Goal: Transaction & Acquisition: Download file/media

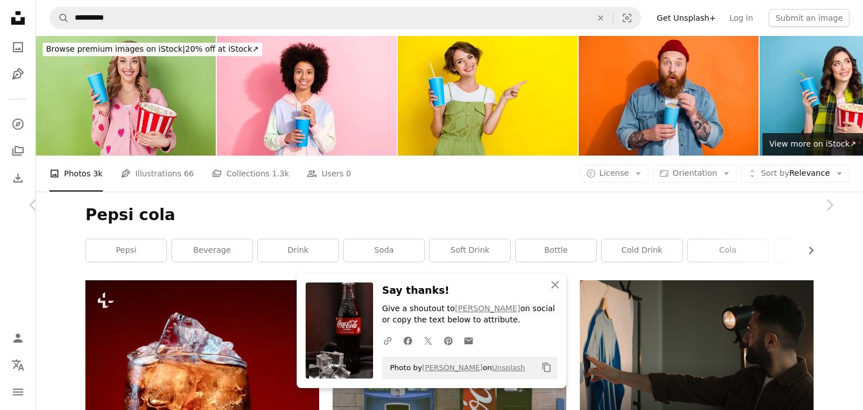
scroll to position [5899, 0]
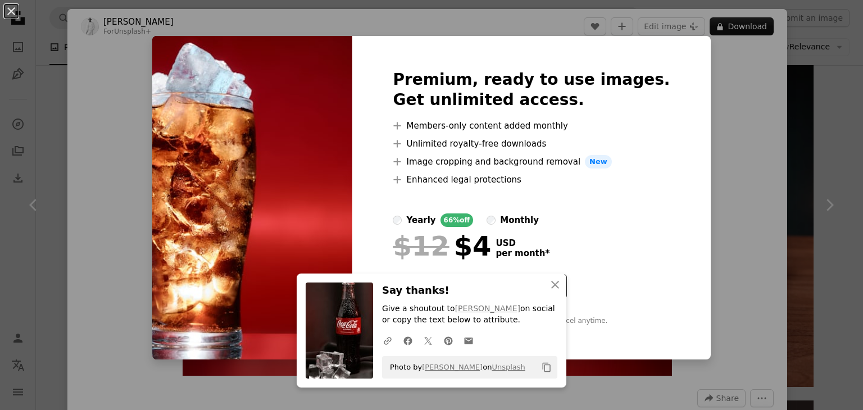
click at [769, 129] on div "An X shape Premium, ready to use images. Get unlimited access. A plus sign Memb…" at bounding box center [431, 205] width 863 height 410
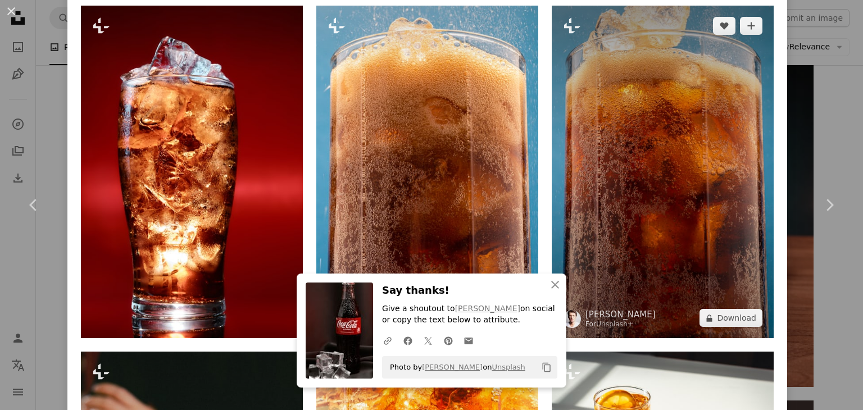
scroll to position [899, 0]
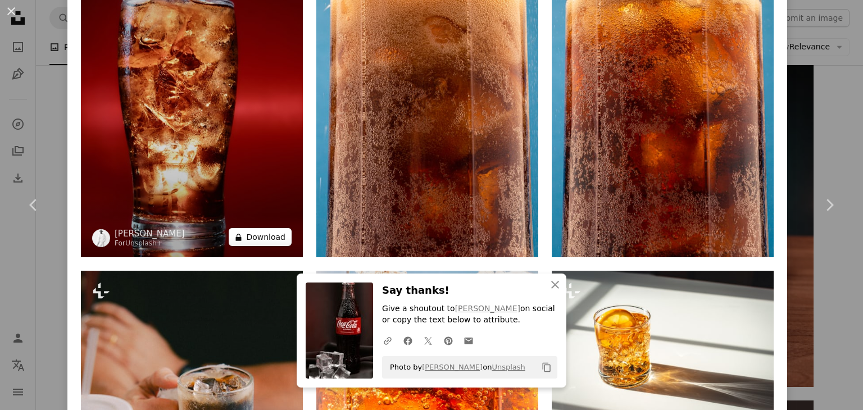
click at [254, 231] on button "A lock Download" at bounding box center [260, 237] width 63 height 18
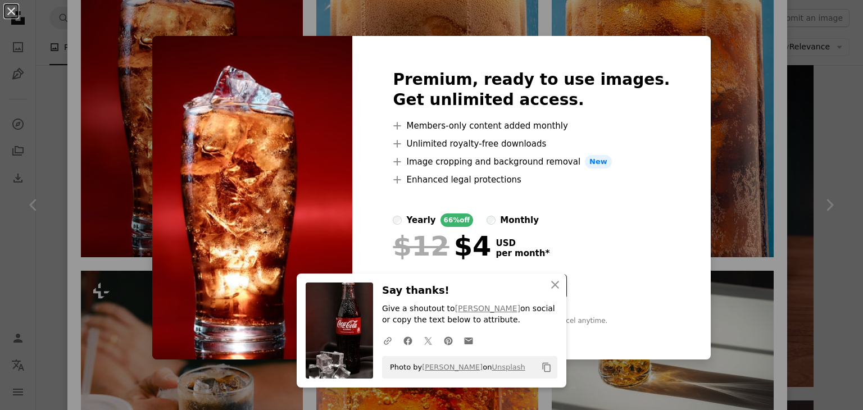
click at [799, 94] on div "An X shape Premium, ready to use images. Get unlimited access. A plus sign Memb…" at bounding box center [431, 205] width 863 height 410
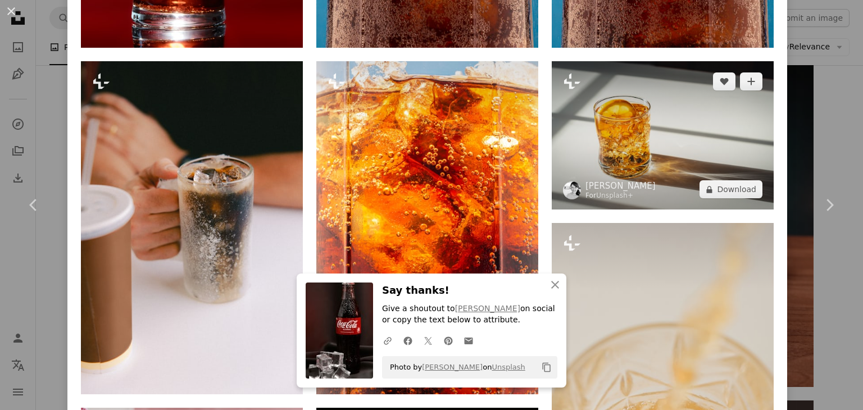
scroll to position [1124, 0]
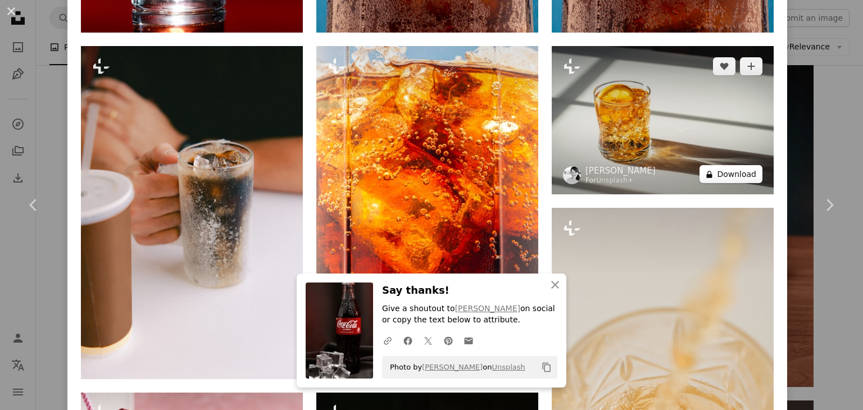
click at [727, 172] on button "A lock Download" at bounding box center [730, 174] width 63 height 18
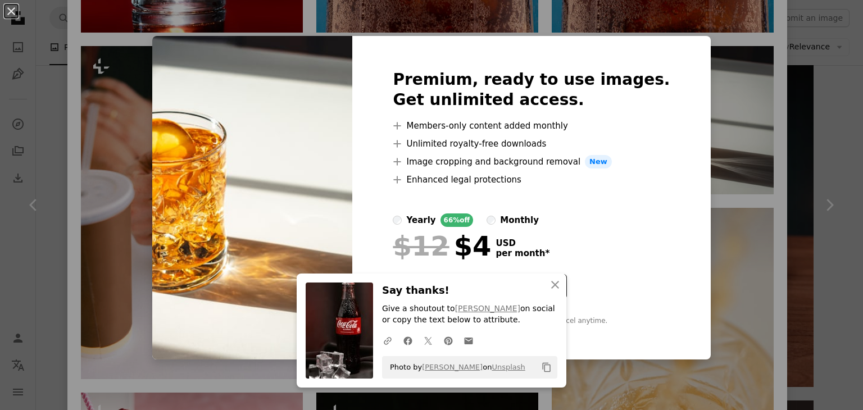
click at [742, 146] on div "An X shape Premium, ready to use images. Get unlimited access. A plus sign Memb…" at bounding box center [431, 205] width 863 height 410
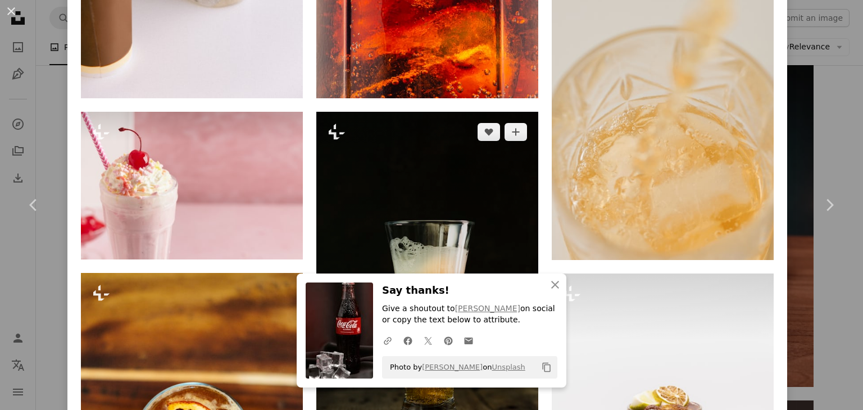
scroll to position [1685, 0]
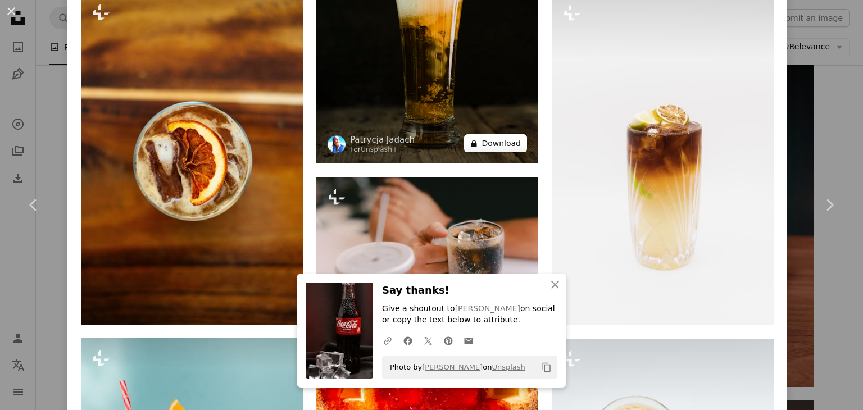
click at [504, 134] on button "A lock Download" at bounding box center [495, 143] width 63 height 18
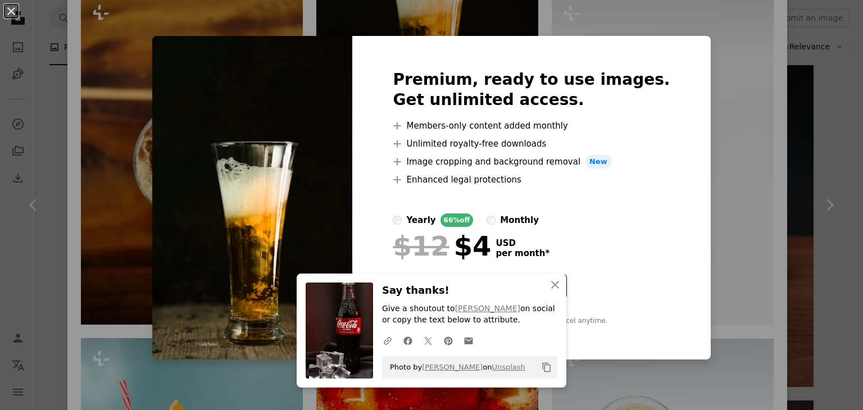
click at [742, 110] on div "An X shape Premium, ready to use images. Get unlimited access. A plus sign Memb…" at bounding box center [431, 205] width 863 height 410
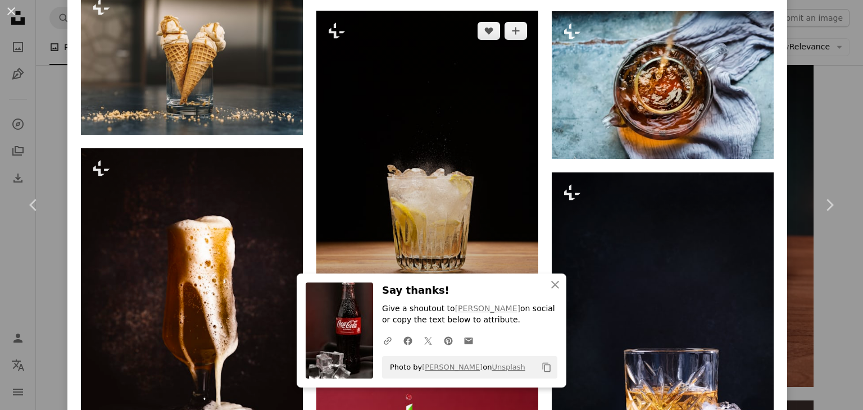
scroll to position [2528, 0]
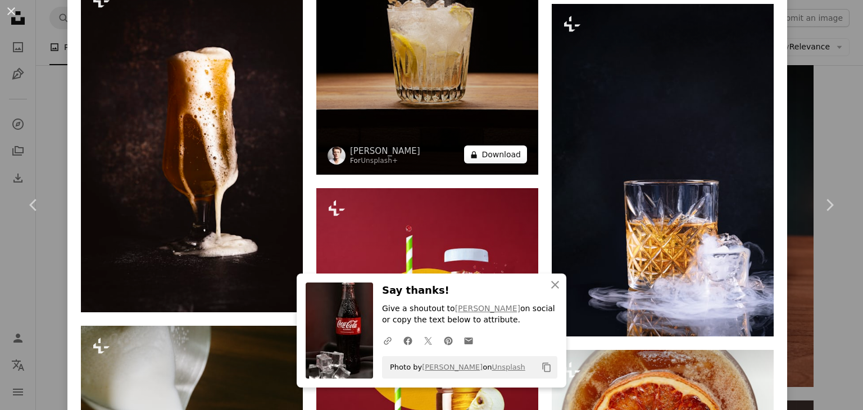
click at [502, 146] on button "A lock Download" at bounding box center [495, 155] width 63 height 18
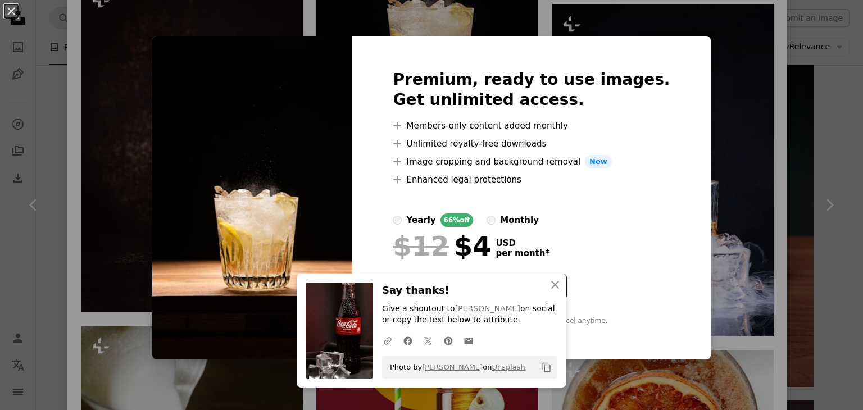
click at [688, 144] on div "An X shape Premium, ready to use images. Get unlimited access. A plus sign Memb…" at bounding box center [431, 205] width 863 height 410
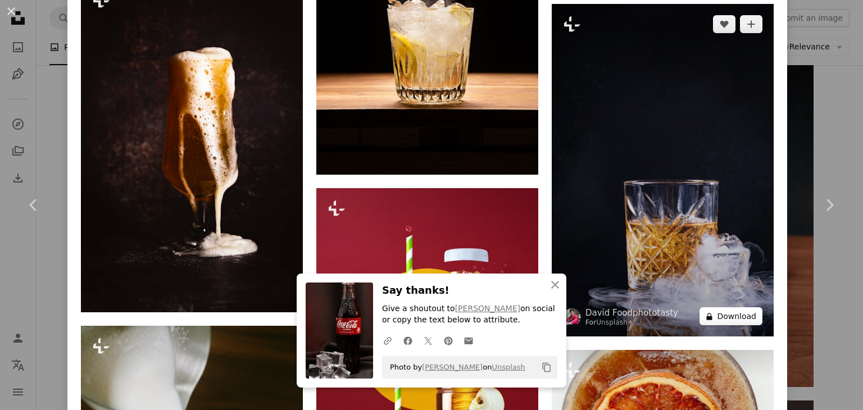
click at [743, 307] on button "A lock Download" at bounding box center [730, 316] width 63 height 18
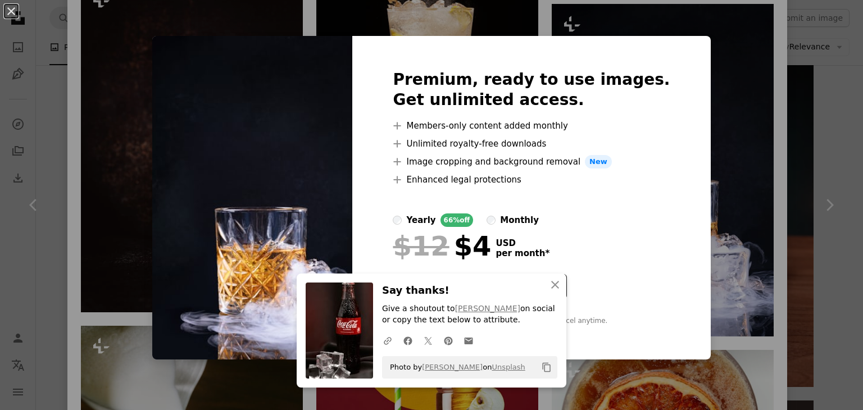
click at [712, 192] on div "An X shape Premium, ready to use images. Get unlimited access. A plus sign Memb…" at bounding box center [431, 205] width 863 height 410
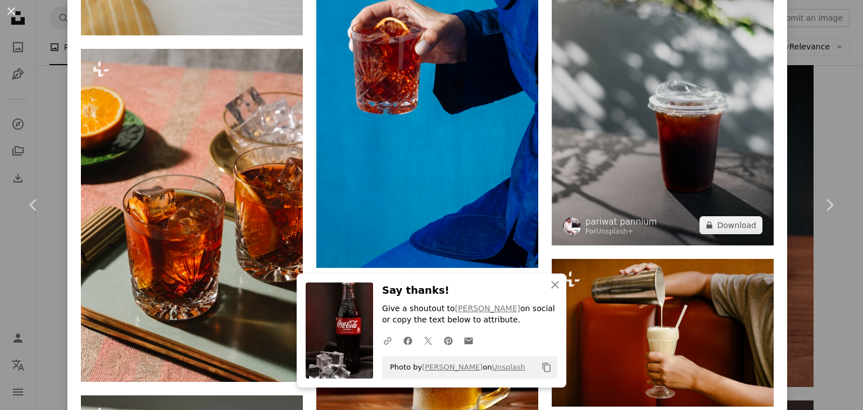
scroll to position [3876, 0]
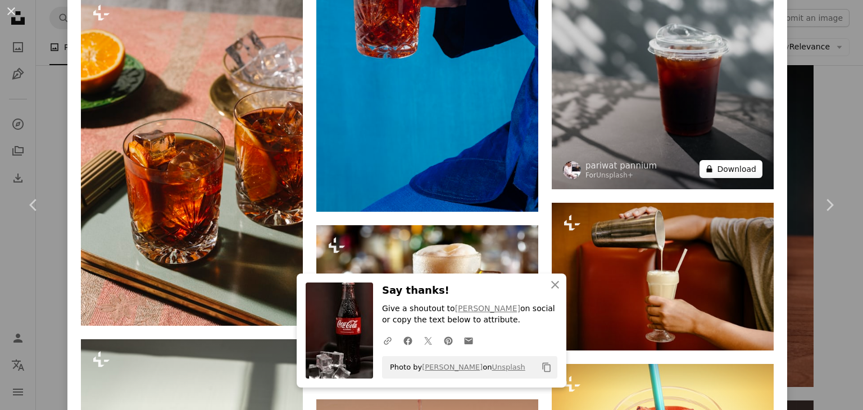
click at [716, 160] on button "A lock Download" at bounding box center [730, 169] width 63 height 18
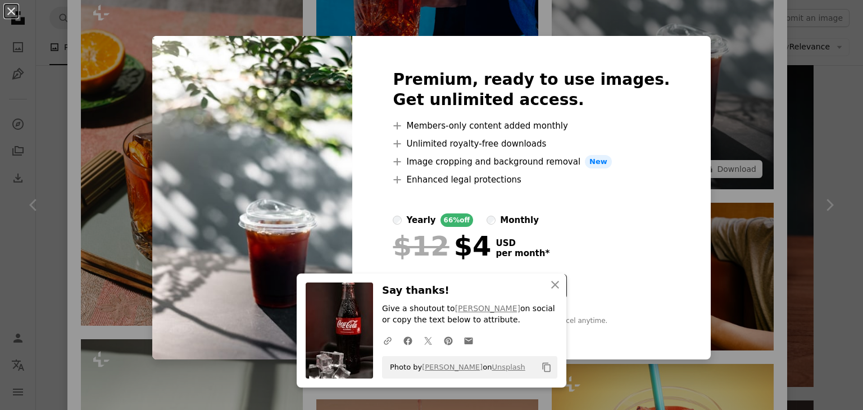
click at [725, 120] on div "An X shape Premium, ready to use images. Get unlimited access. A plus sign Memb…" at bounding box center [431, 205] width 863 height 410
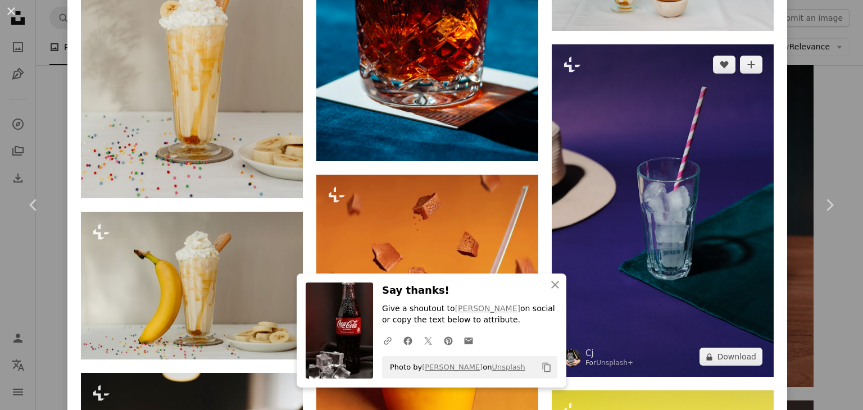
scroll to position [5596, 0]
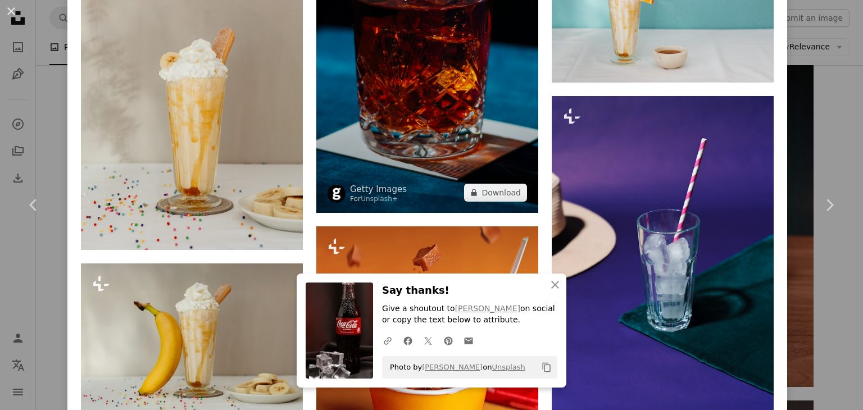
click at [512, 141] on img at bounding box center [427, 46] width 222 height 333
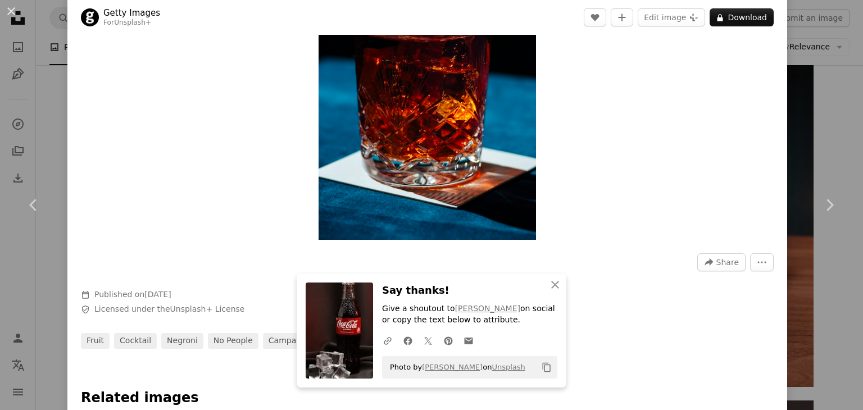
scroll to position [56, 0]
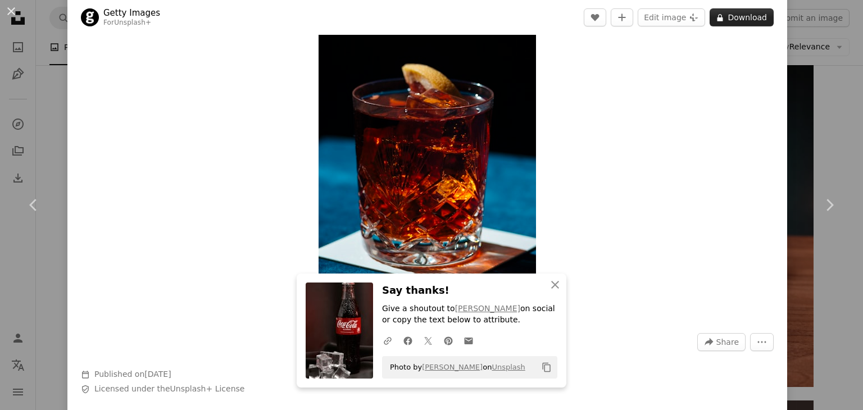
click at [747, 11] on button "A lock Download" at bounding box center [742, 17] width 64 height 18
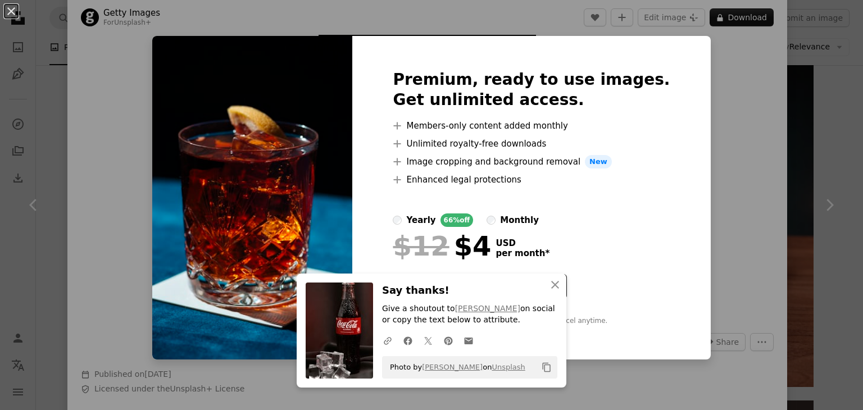
click at [755, 67] on div "An X shape Premium, ready to use images. Get unlimited access. A plus sign Memb…" at bounding box center [431, 205] width 863 height 410
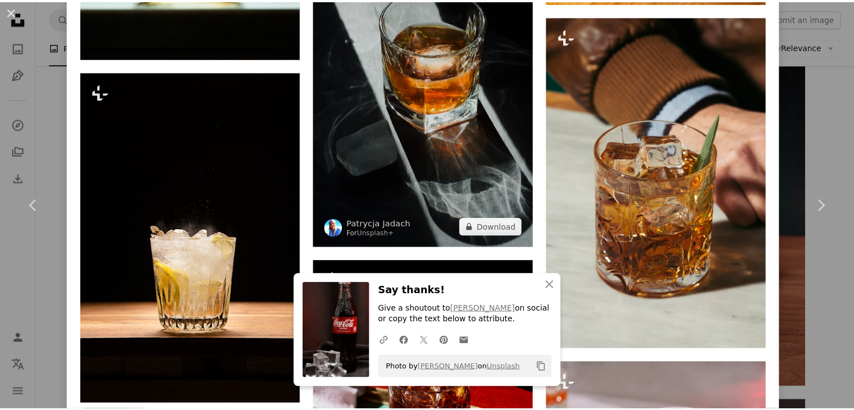
scroll to position [1348, 0]
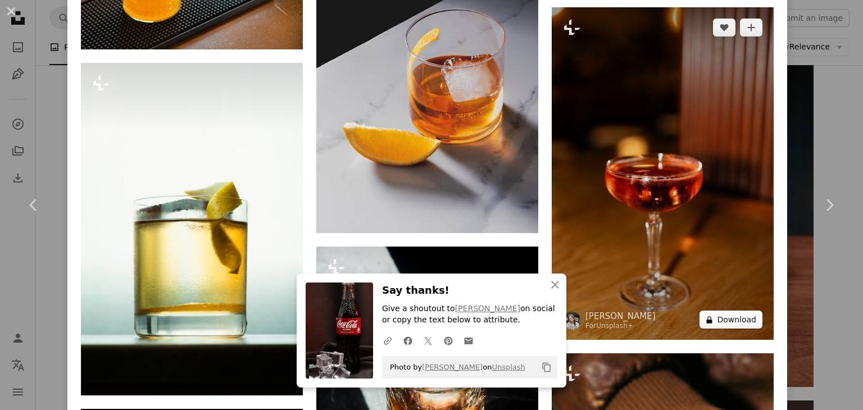
click at [743, 311] on button "A lock Download" at bounding box center [730, 320] width 63 height 18
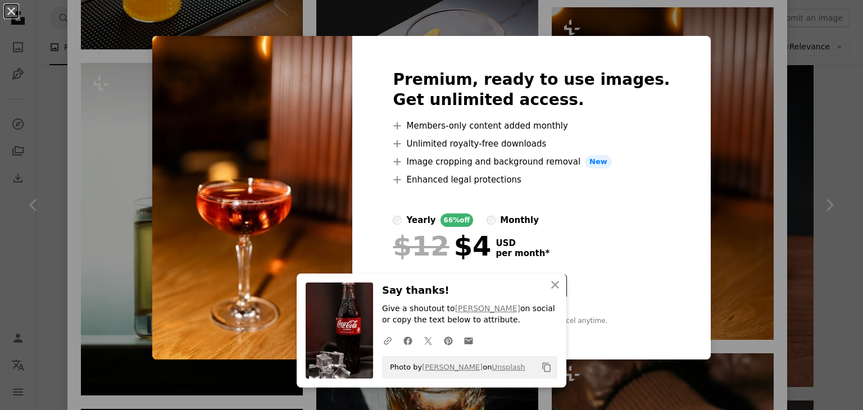
click at [732, 254] on div "An X shape Premium, ready to use images. Get unlimited access. A plus sign Memb…" at bounding box center [431, 205] width 863 height 410
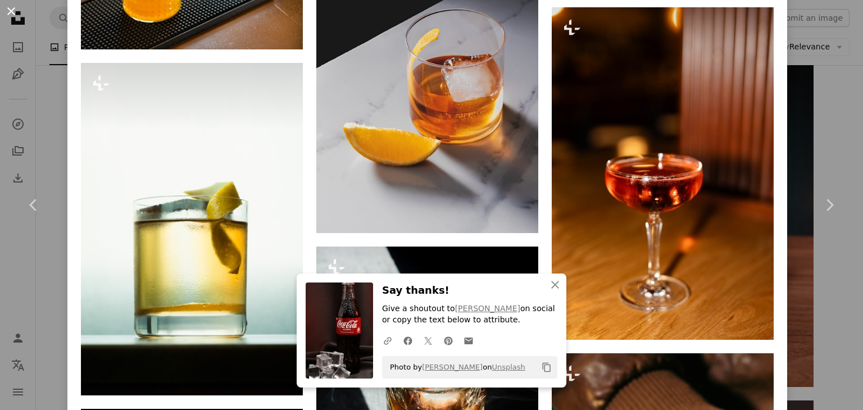
click at [8, 15] on button "An X shape" at bounding box center [10, 10] width 13 height 13
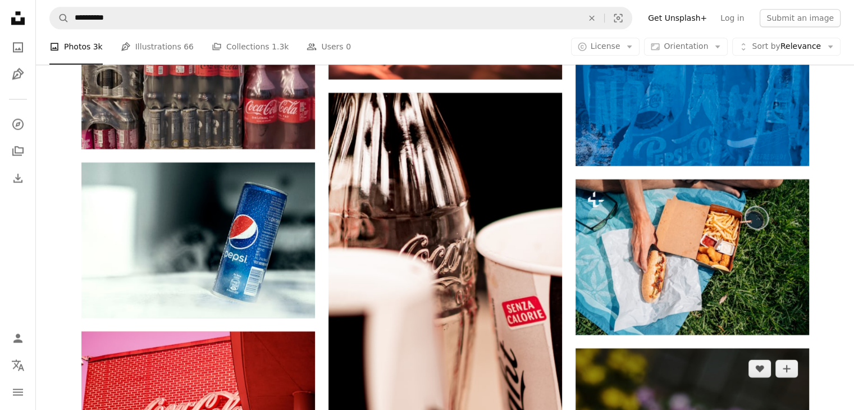
scroll to position [14270, 0]
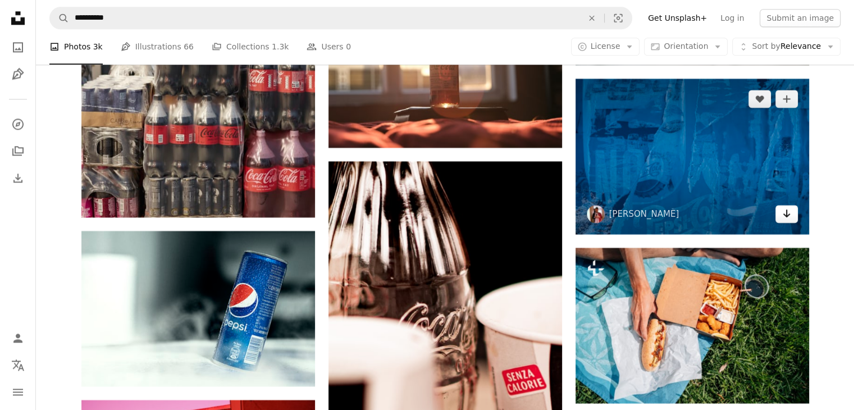
click at [776, 214] on link "Arrow pointing down" at bounding box center [787, 214] width 22 height 18
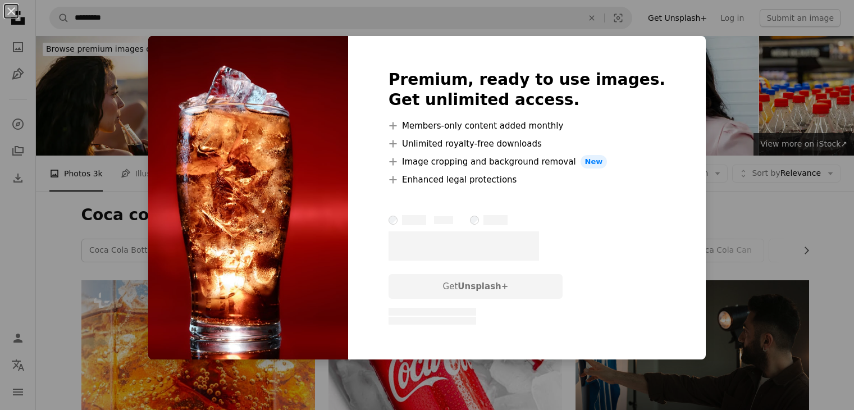
scroll to position [2247, 0]
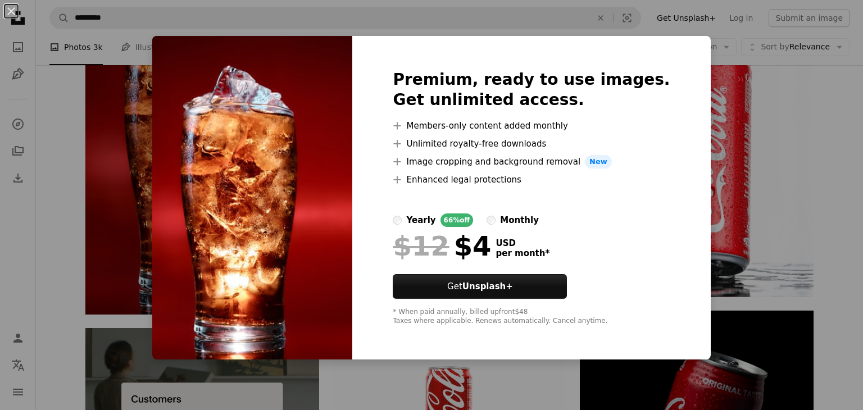
click at [721, 171] on div "An X shape Premium, ready to use images. Get unlimited access. A plus sign Memb…" at bounding box center [431, 205] width 863 height 410
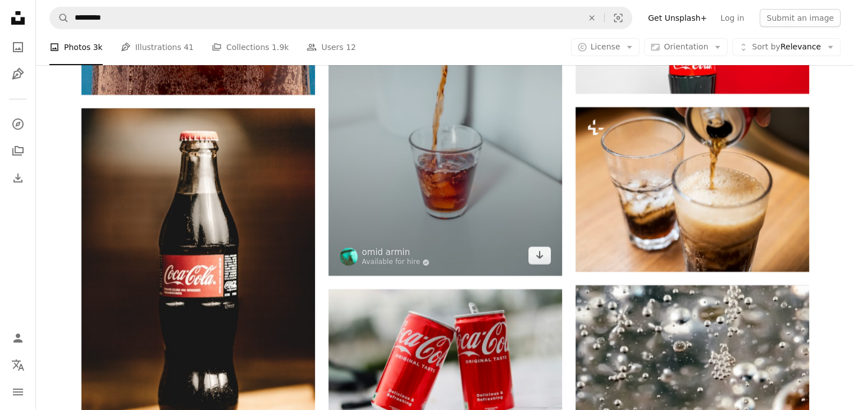
scroll to position [4045, 0]
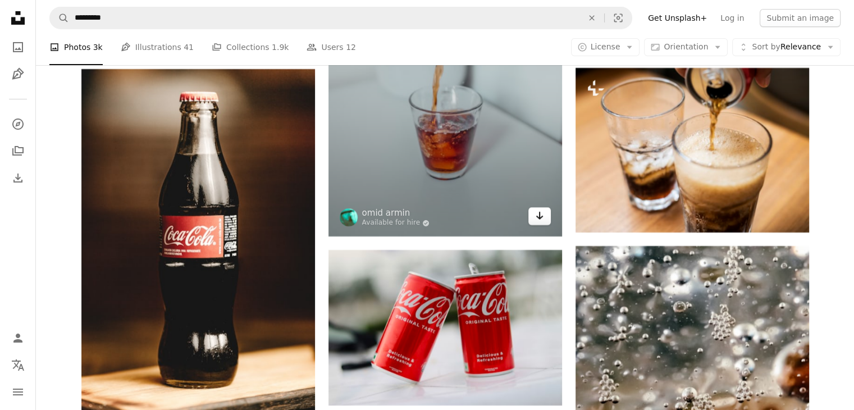
click at [540, 212] on icon "Arrow pointing down" at bounding box center [539, 215] width 9 height 13
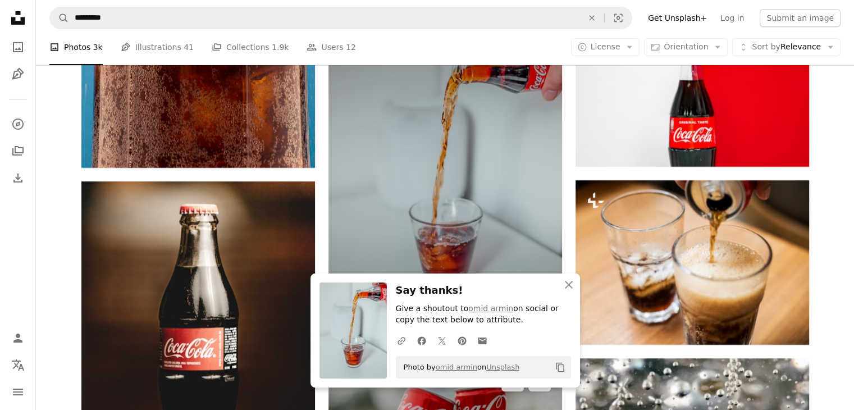
scroll to position [4270, 0]
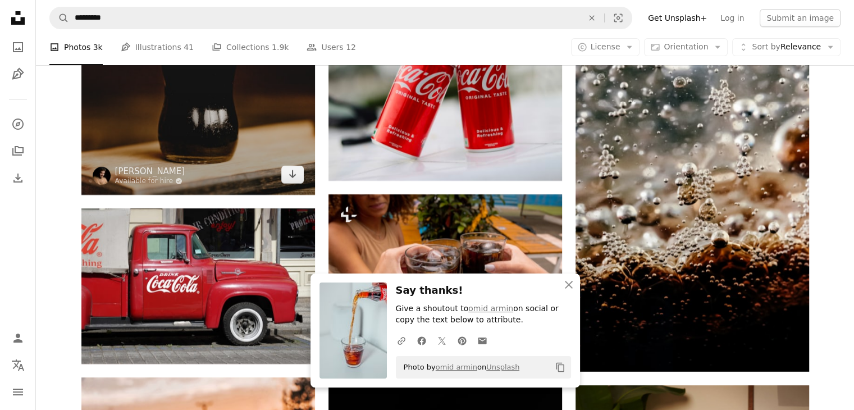
click at [265, 113] on img at bounding box center [198, 19] width 234 height 351
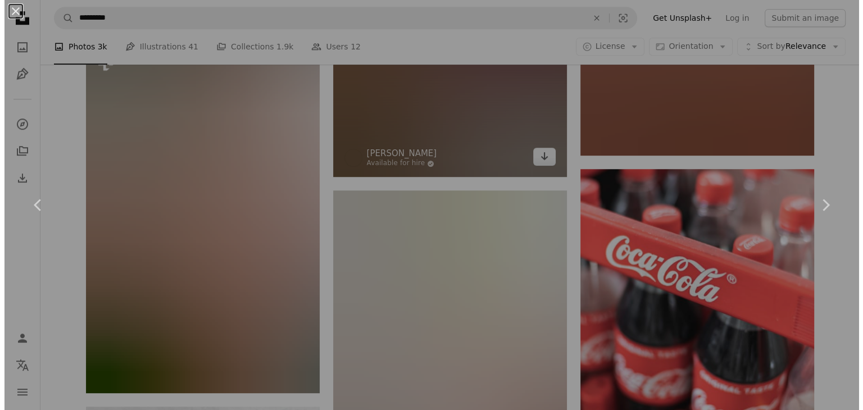
scroll to position [4831, 0]
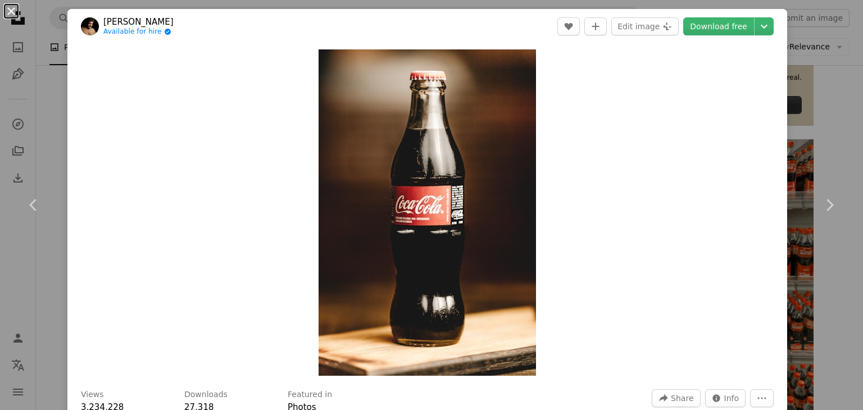
click at [13, 12] on button "An X shape" at bounding box center [10, 10] width 13 height 13
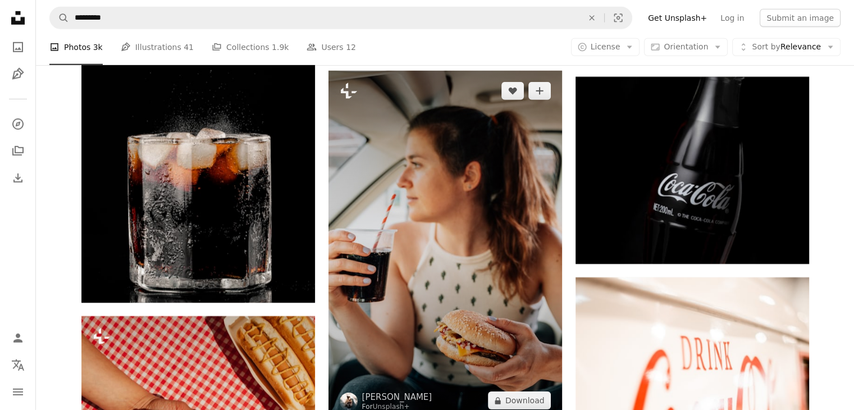
scroll to position [7753, 0]
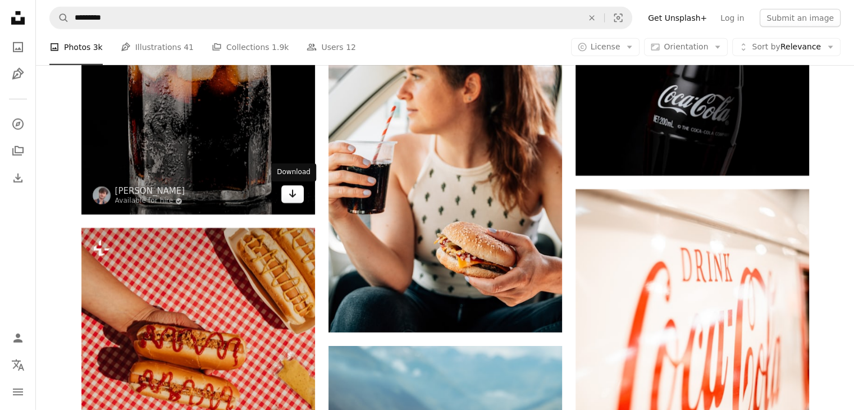
click at [295, 192] on icon "Arrow pointing down" at bounding box center [292, 193] width 9 height 13
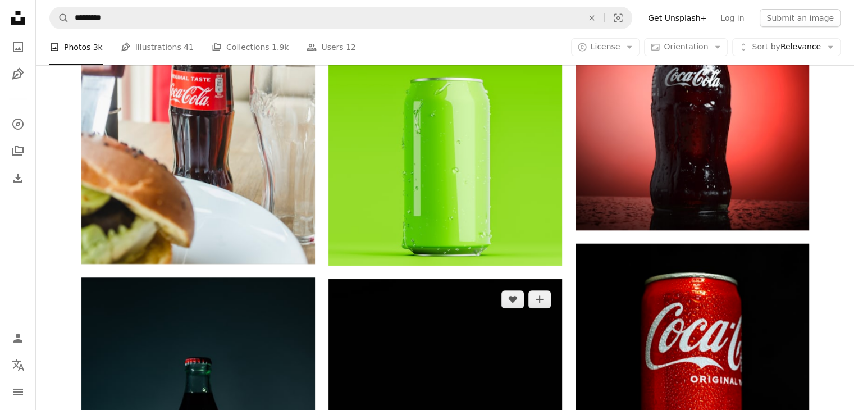
scroll to position [8596, 0]
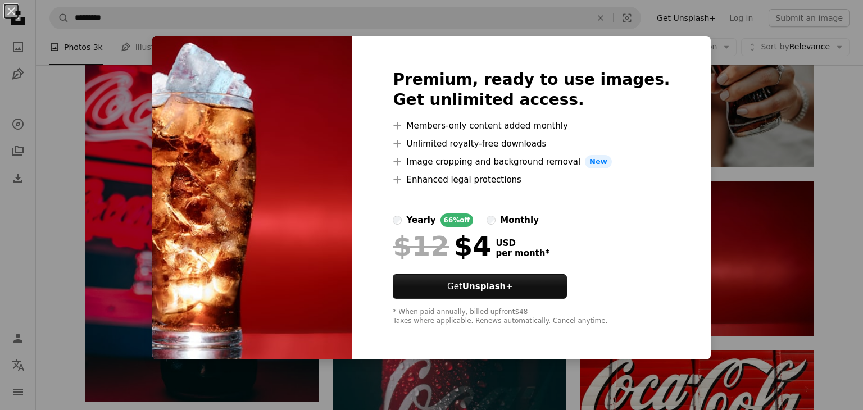
click at [806, 224] on div "An X shape Premium, ready to use images. Get unlimited access. A plus sign Memb…" at bounding box center [431, 205] width 863 height 410
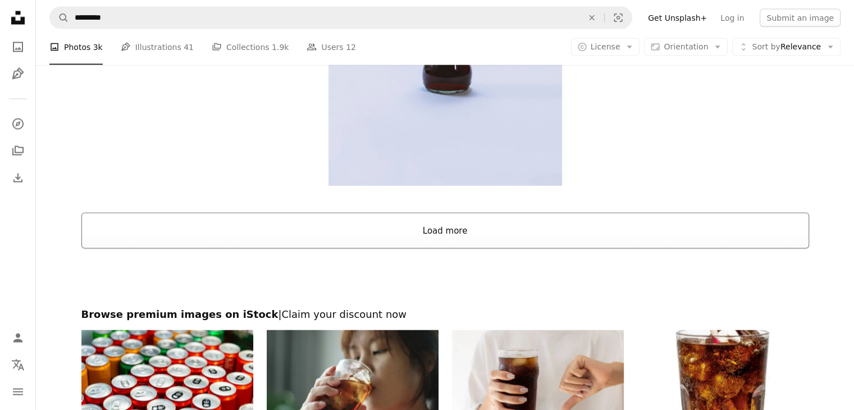
scroll to position [2247, 0]
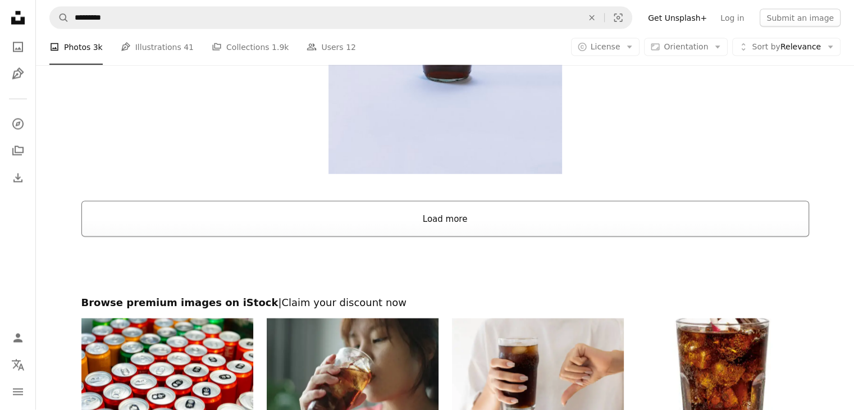
click at [571, 225] on button "Load more" at bounding box center [445, 219] width 728 height 36
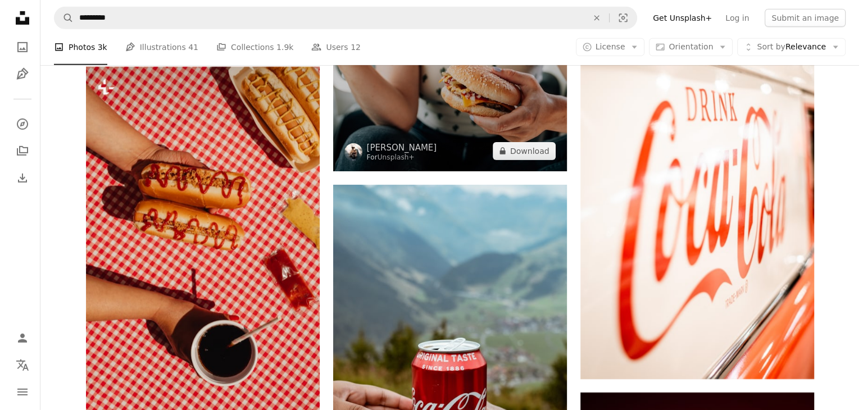
scroll to position [7809, 0]
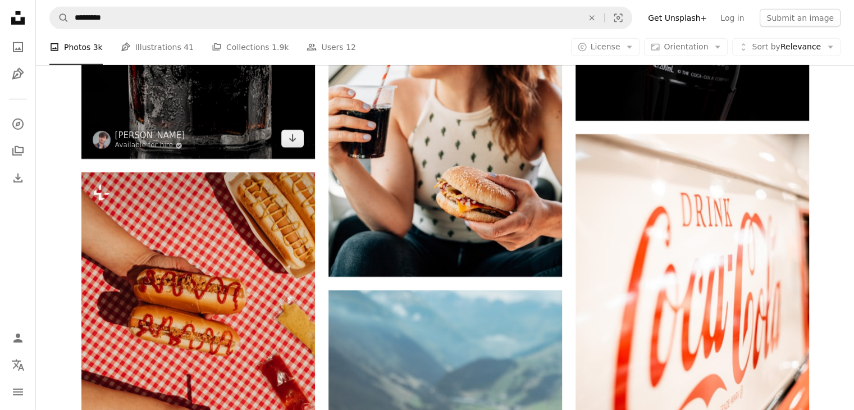
click at [199, 111] on img at bounding box center [198, 13] width 234 height 292
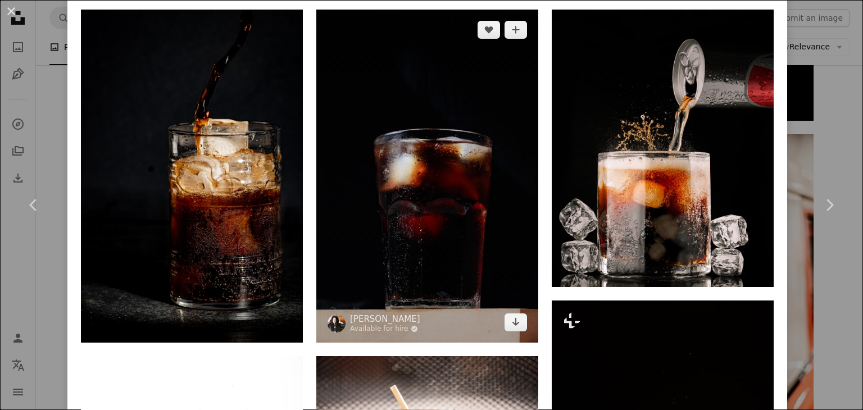
scroll to position [787, 0]
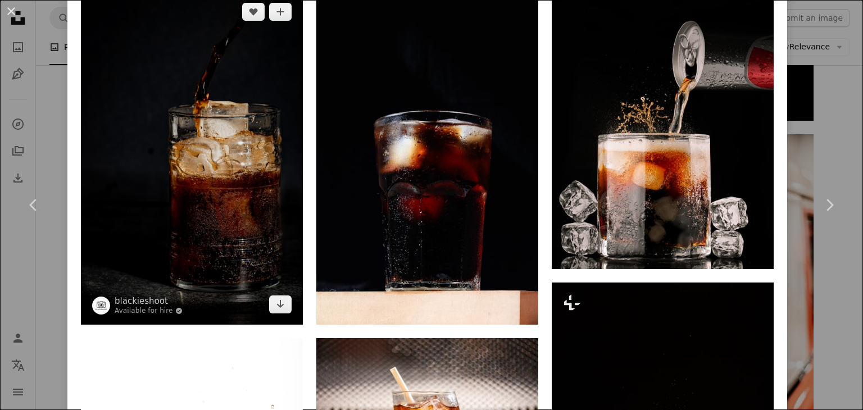
click at [162, 187] on img at bounding box center [192, 158] width 222 height 333
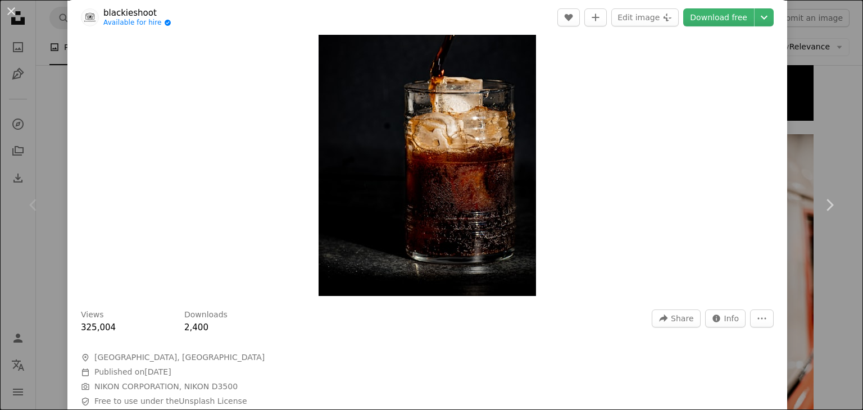
scroll to position [225, 0]
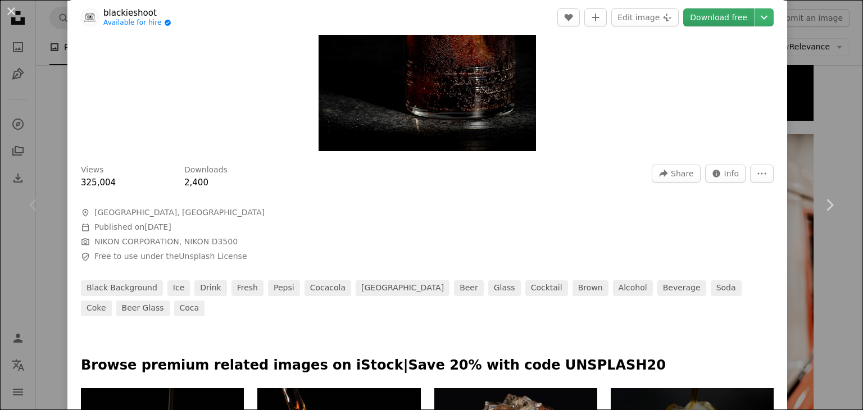
click at [720, 18] on link "Download free" at bounding box center [718, 17] width 71 height 18
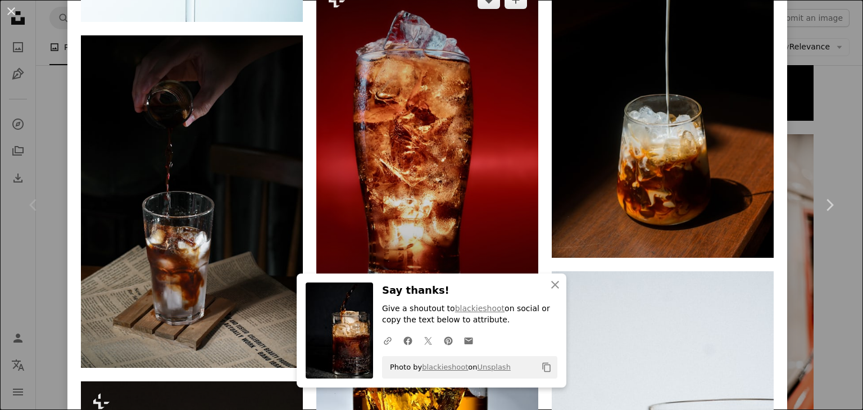
scroll to position [1517, 0]
